Goal: Navigation & Orientation: Understand site structure

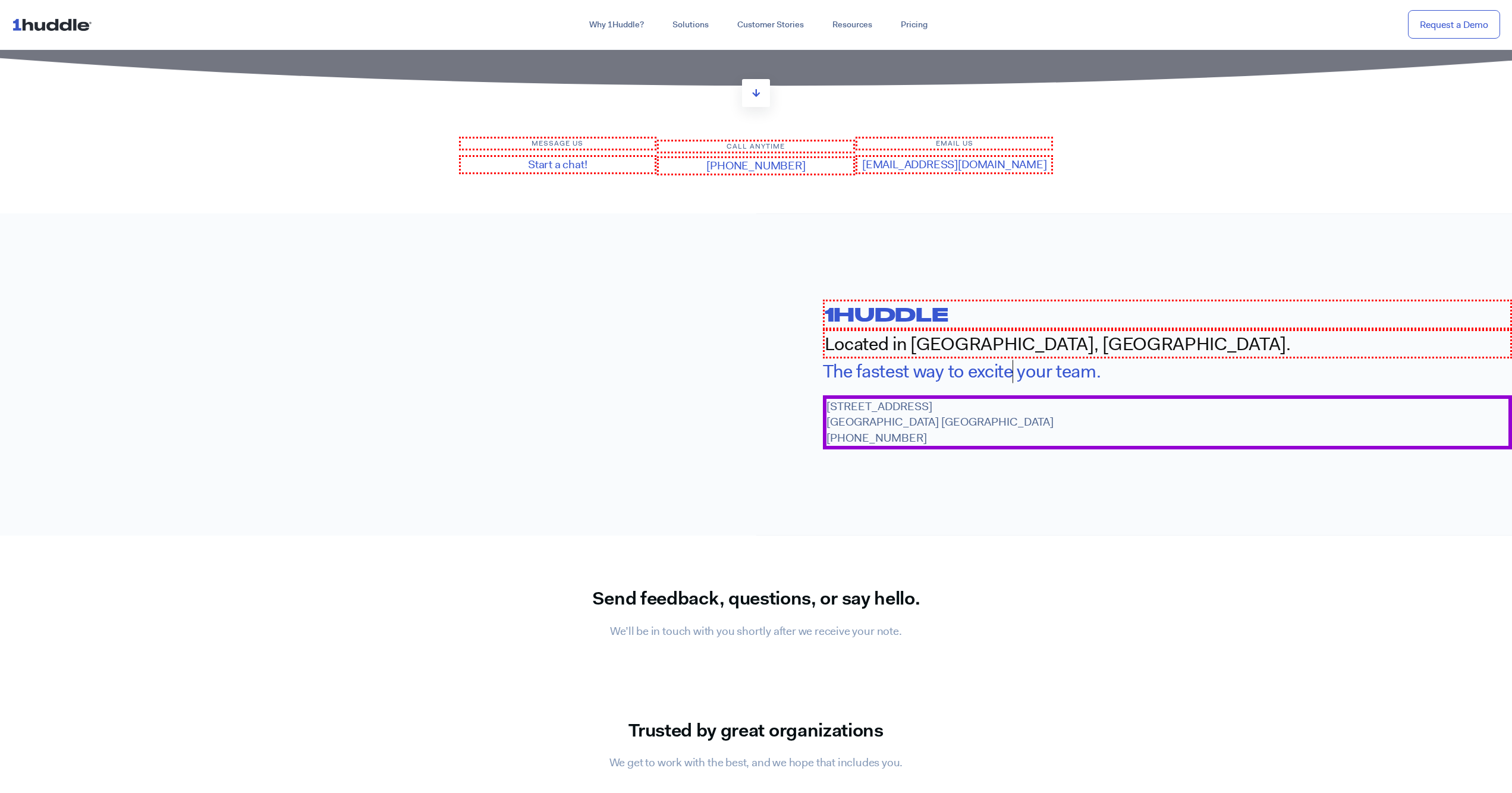
scroll to position [1162, 0]
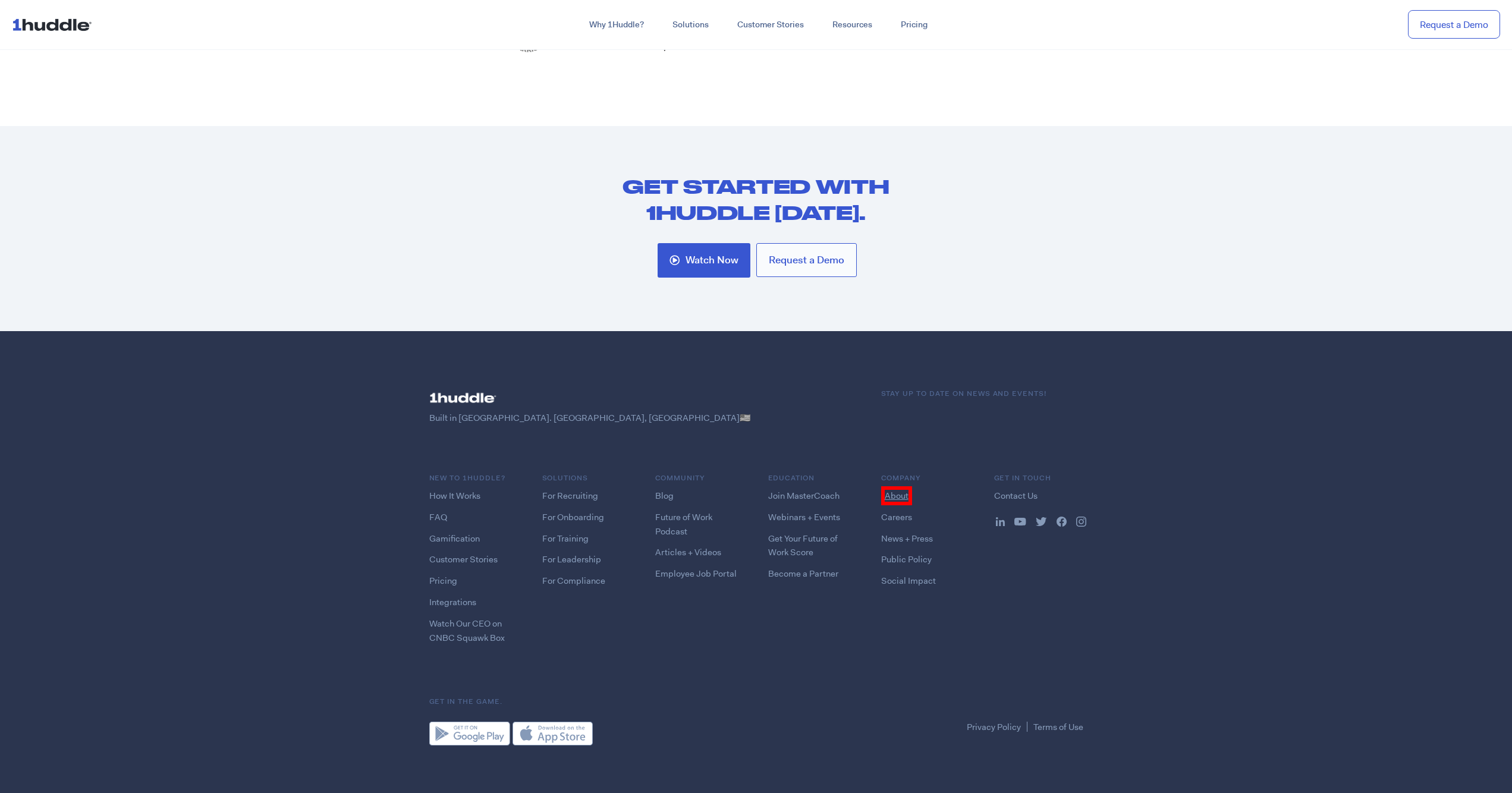
click at [895, 491] on link "About" at bounding box center [896, 496] width 31 height 19
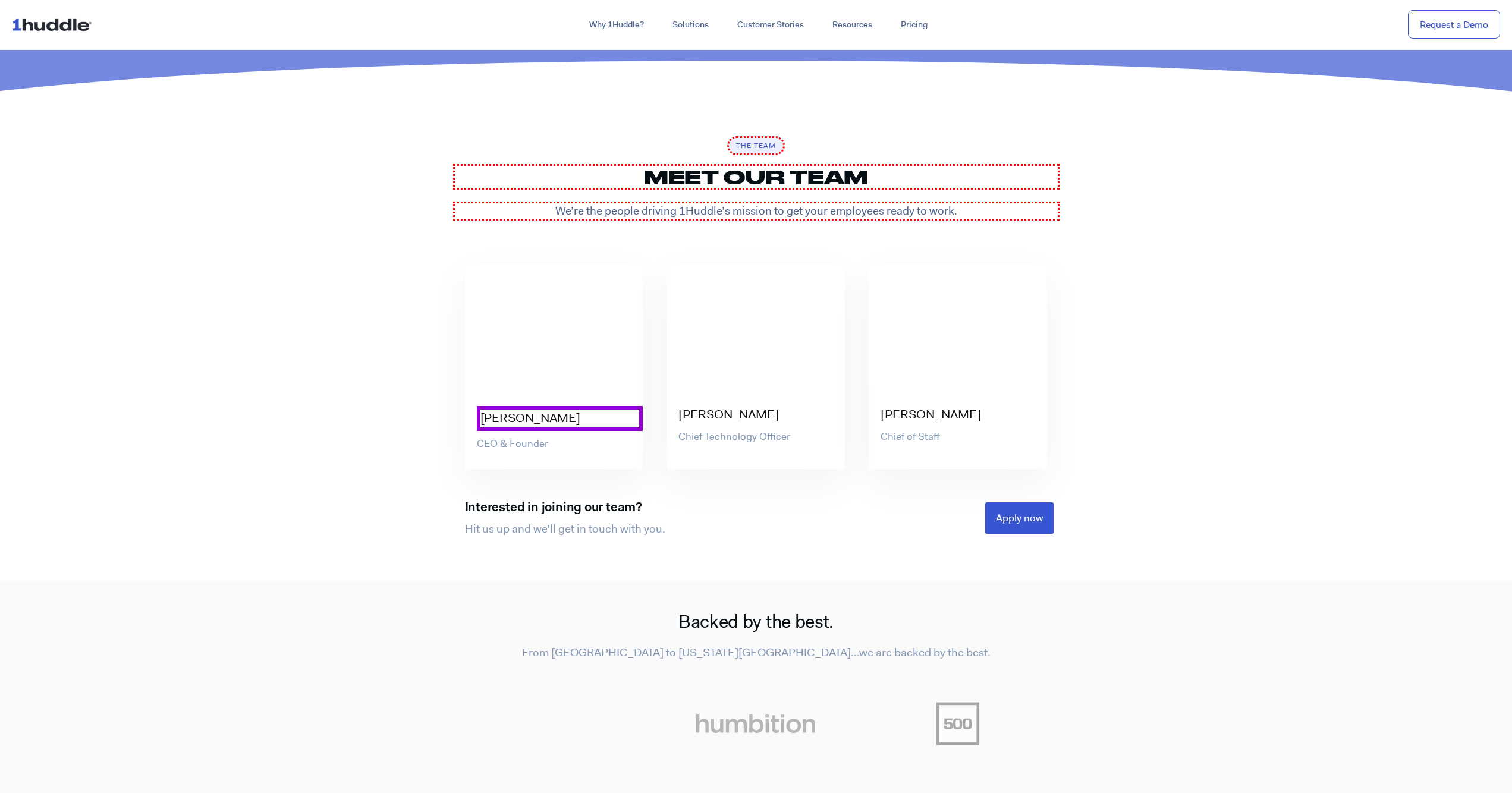
scroll to position [3826, 0]
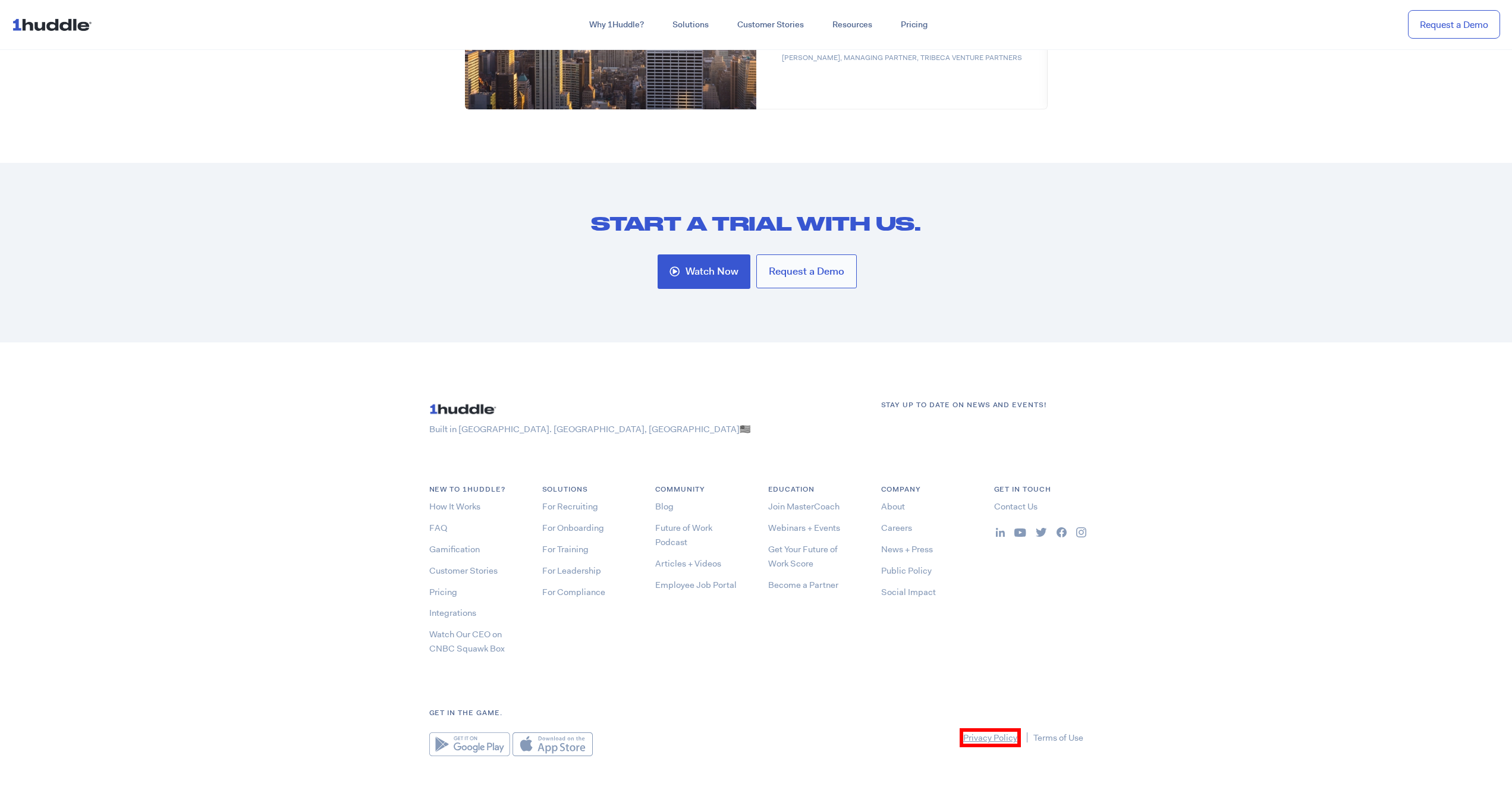
click at [989, 729] on link "Privacy Policy" at bounding box center [990, 737] width 61 height 19
